Goal: Task Accomplishment & Management: Complete application form

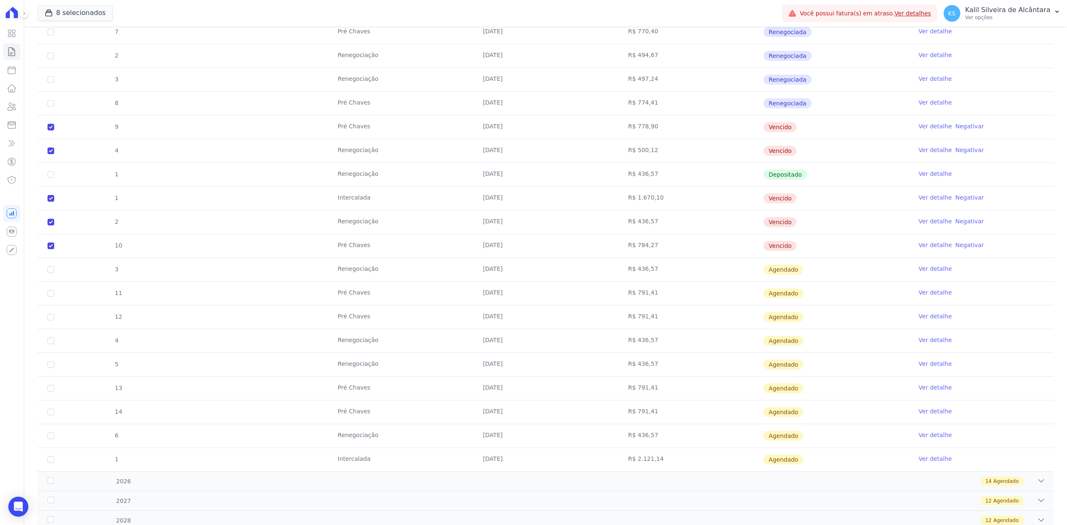
scroll to position [278, 0]
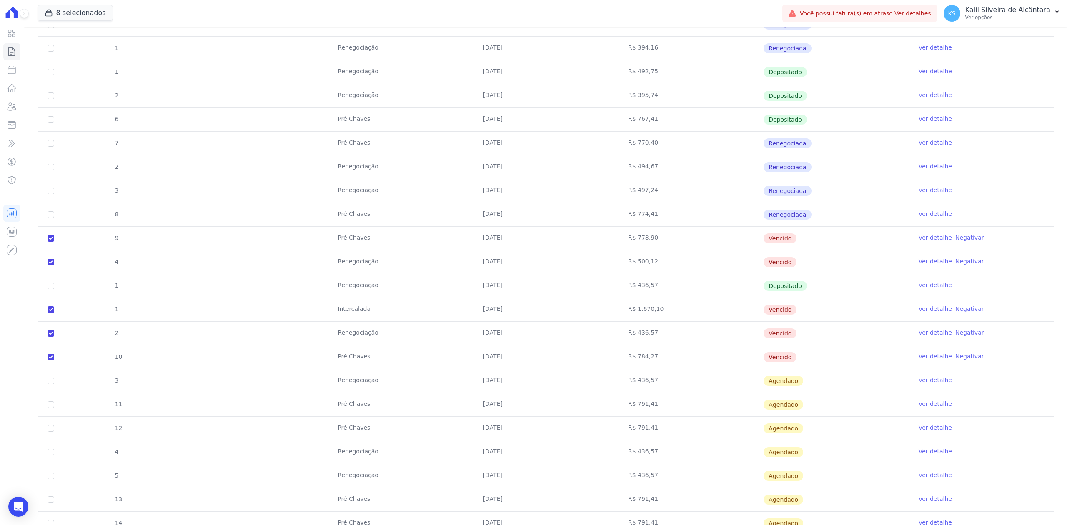
drag, startPoint x: 721, startPoint y: 239, endPoint x: 785, endPoint y: 239, distance: 64.2
click at [785, 239] on tr "9 Pré [PERSON_NAME] [DATE] R$ 778,90 [GEOGRAPHIC_DATA] Ver detalhe Negativar" at bounding box center [546, 238] width 1016 height 24
drag, startPoint x: 91, startPoint y: 238, endPoint x: 799, endPoint y: 268, distance: 708.5
click at [799, 268] on tbody "1 Renegociação [DATE] R$ 383,44 Depositado Ver detalhe 3 Pré [PERSON_NAME] [DAT…" at bounding box center [546, 250] width 1016 height 665
drag, startPoint x: 107, startPoint y: 303, endPoint x: 820, endPoint y: 361, distance: 716.1
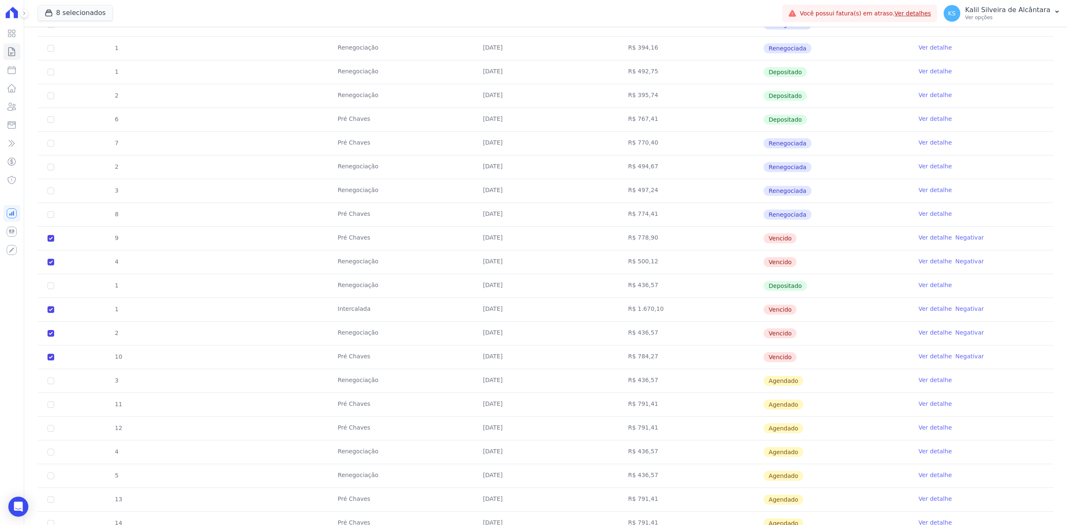
click at [820, 361] on tbody "1 Renegociação [DATE] R$ 383,44 Depositado Ver detalhe 3 Pré [PERSON_NAME] [DAT…" at bounding box center [546, 250] width 1016 height 665
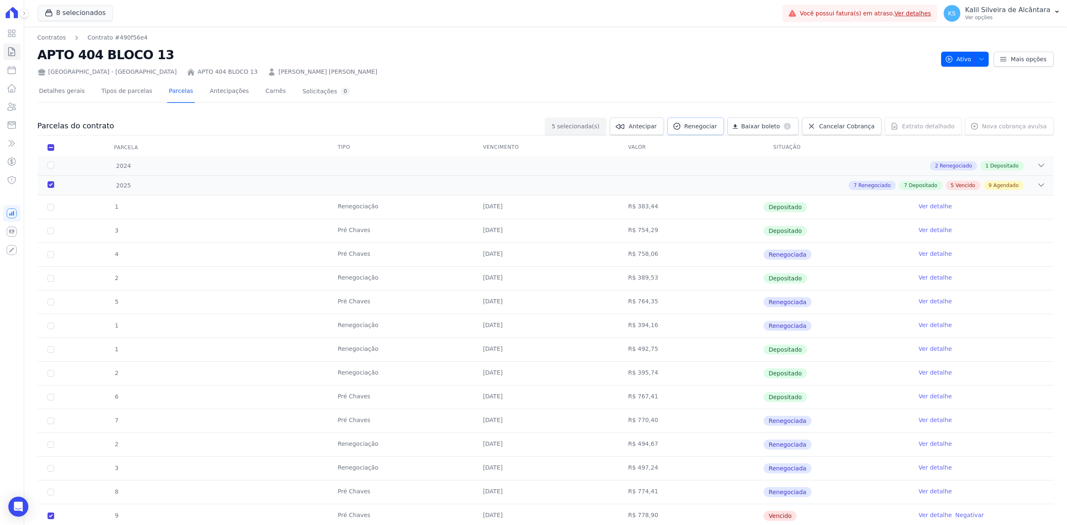
click at [717, 128] on span "Renegociar" at bounding box center [701, 126] width 33 height 8
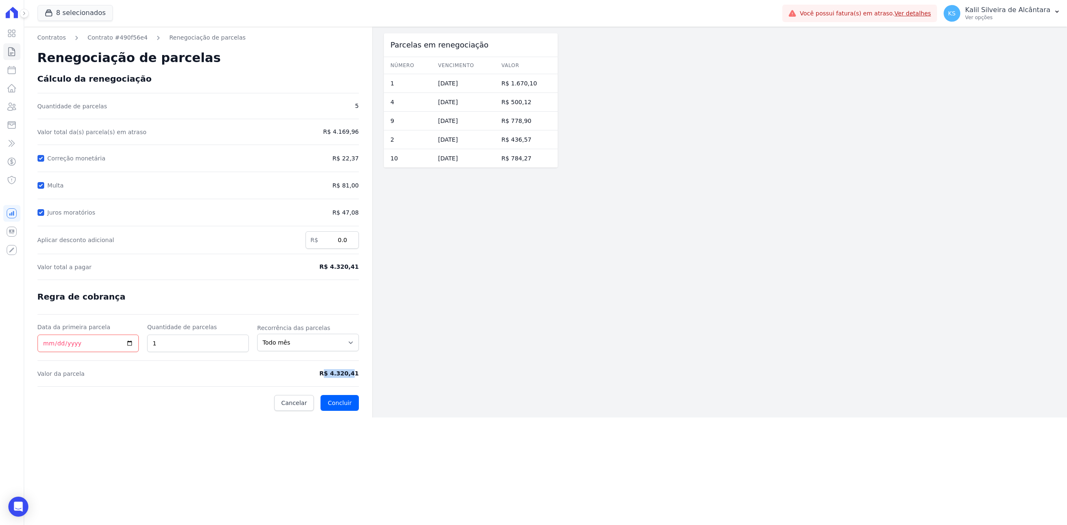
drag, startPoint x: 329, startPoint y: 374, endPoint x: 354, endPoint y: 376, distance: 24.7
click at [354, 376] on span "R$ 4.320,41" at bounding box center [322, 373] width 74 height 9
drag, startPoint x: 324, startPoint y: 372, endPoint x: 357, endPoint y: 381, distance: 34.0
click at [357, 381] on form "Cálculo da renegociação Quantidade de parcelas 5 Valor total da(s) parcela(s) e…" at bounding box center [198, 242] width 321 height 337
copy form "R$ 4.320,41"
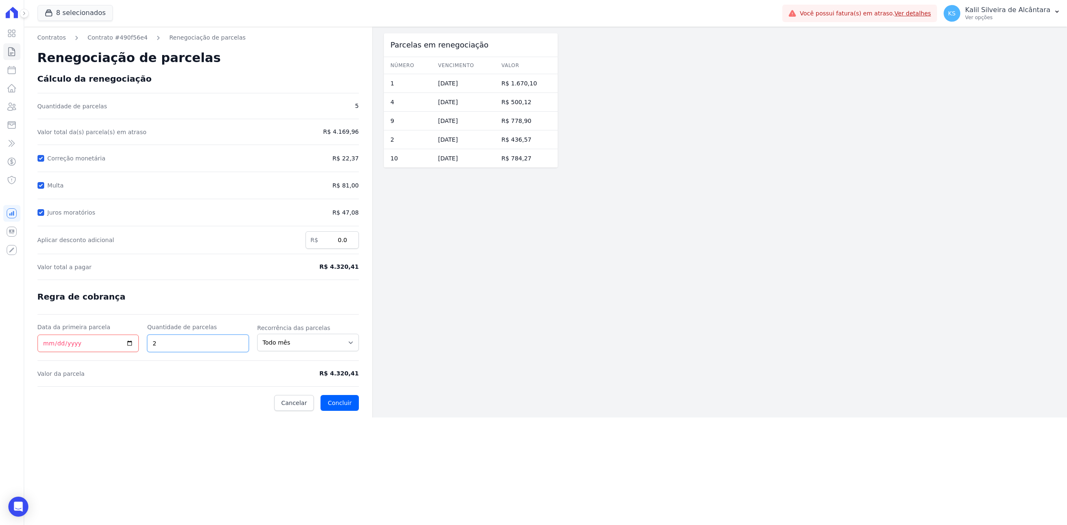
click at [237, 341] on input "2" at bounding box center [198, 344] width 102 height 18
click at [237, 341] on input "3" at bounding box center [198, 344] width 102 height 18
click at [237, 341] on input "4" at bounding box center [198, 344] width 102 height 18
type input "5"
click at [237, 341] on input "5" at bounding box center [198, 344] width 102 height 18
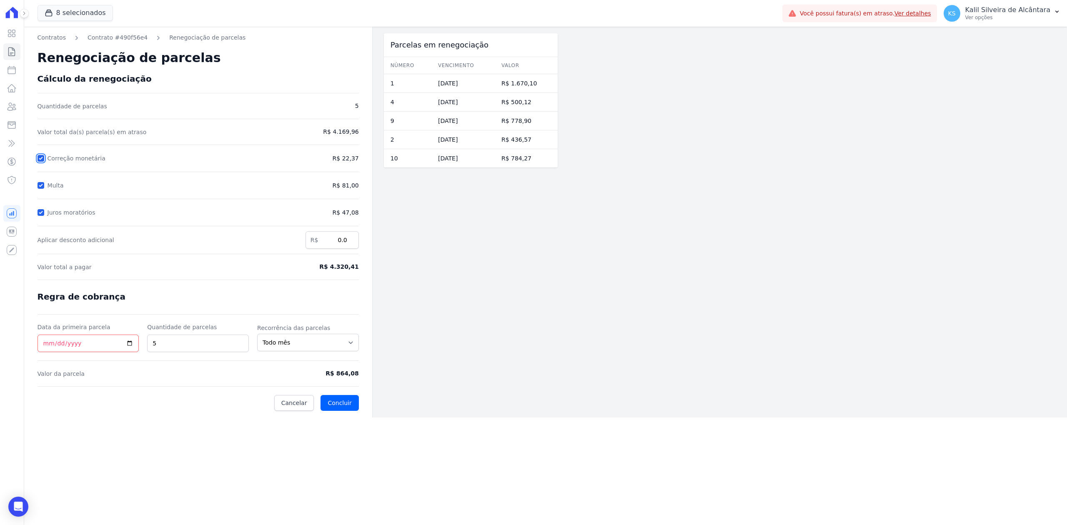
click at [40, 155] on input "Correção monetária" at bounding box center [41, 158] width 7 height 7
click at [38, 154] on div at bounding box center [41, 158] width 7 height 8
click at [41, 159] on input "Correção monetária" at bounding box center [41, 158] width 7 height 7
checkbox input "true"
click at [41, 186] on input "Multa" at bounding box center [41, 185] width 7 height 7
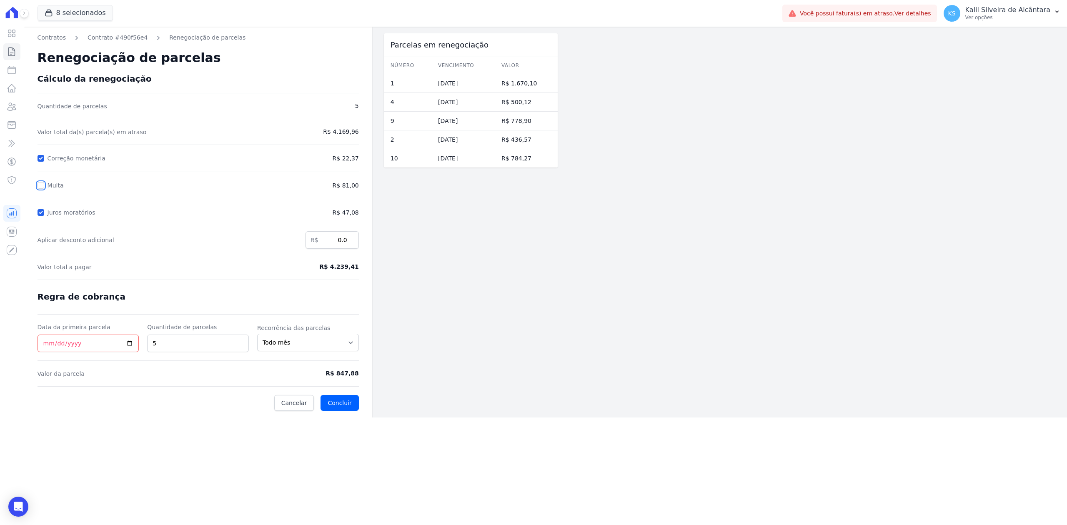
click at [41, 186] on input "Multa" at bounding box center [41, 185] width 7 height 7
checkbox input "true"
click at [41, 216] on input "Juros moratórios" at bounding box center [41, 212] width 7 height 7
click at [41, 208] on div at bounding box center [41, 212] width 7 height 8
click at [41, 215] on input "Juros moratórios" at bounding box center [41, 212] width 7 height 7
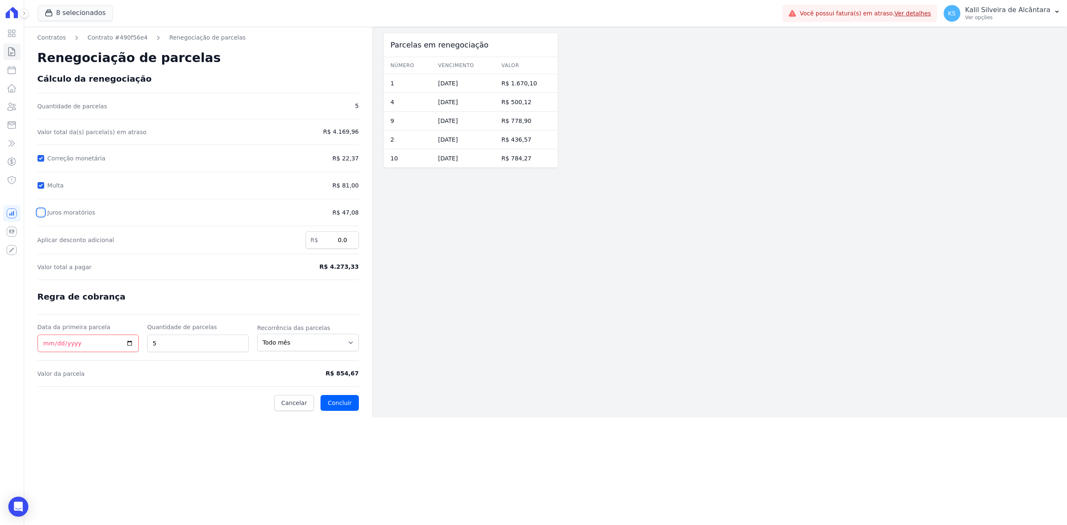
checkbox input "true"
drag, startPoint x: 330, startPoint y: 376, endPoint x: 360, endPoint y: 380, distance: 30.4
click at [360, 380] on div "Contratos Contrato #490f56e4 Renegociação de parcelas Renegociação de parcelas …" at bounding box center [198, 222] width 348 height 391
copy form "R$ 864,08"
click at [130, 339] on input "Data da primeira parcela" at bounding box center [89, 344] width 102 height 18
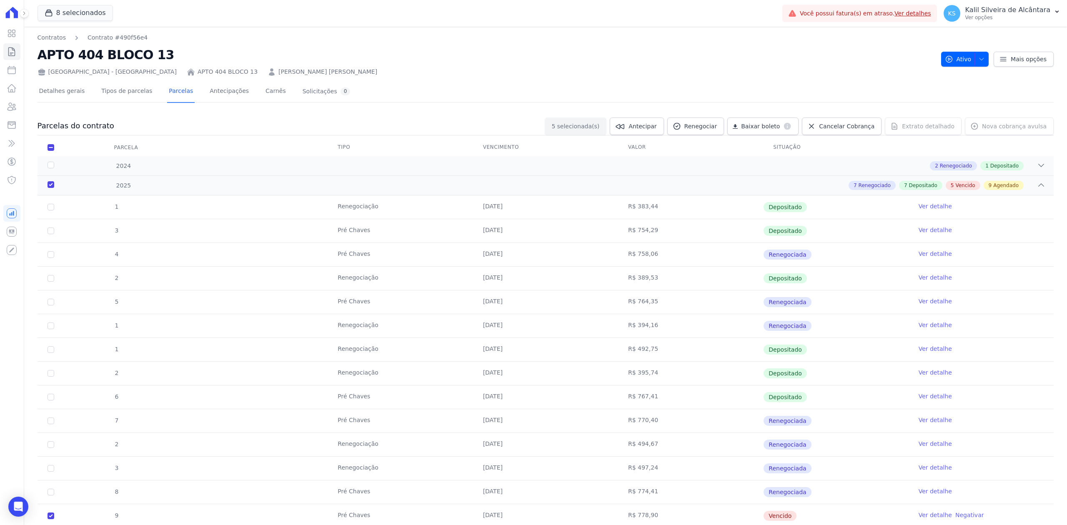
click at [278, 73] on link "[PERSON_NAME] [PERSON_NAME]" at bounding box center [327, 72] width 99 height 9
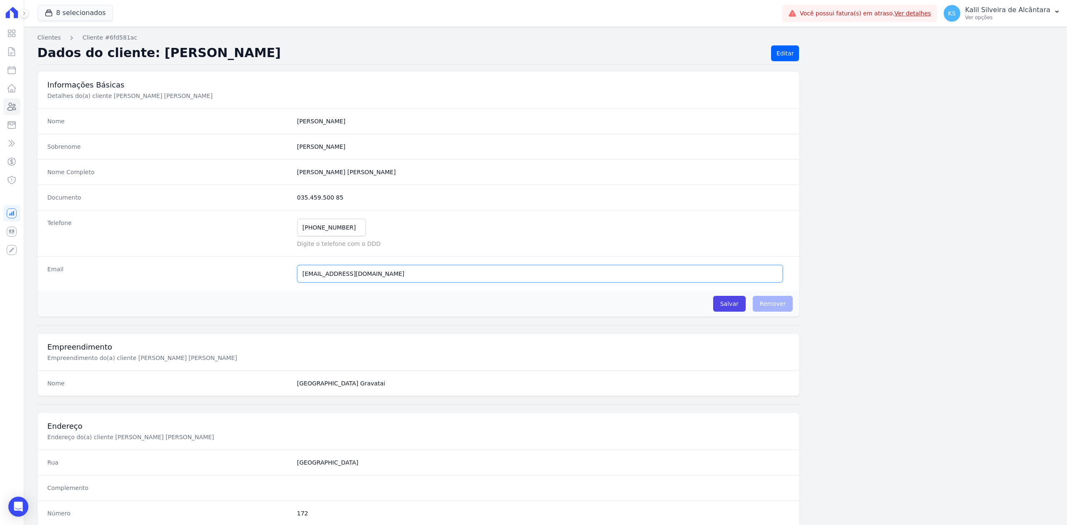
drag, startPoint x: 411, startPoint y: 277, endPoint x: 283, endPoint y: 278, distance: 128.0
click at [283, 278] on div "Email [EMAIL_ADDRESS][DOMAIN_NAME] E-mail enviado. Aguardando confirmação.." at bounding box center [419, 273] width 762 height 35
